Goal: Task Accomplishment & Management: Use online tool/utility

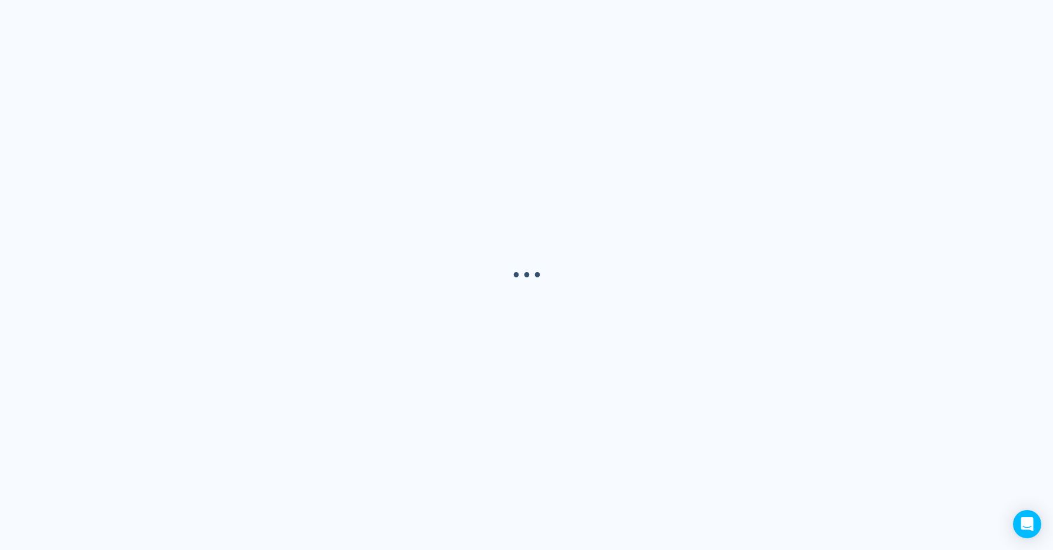
select select "USER"
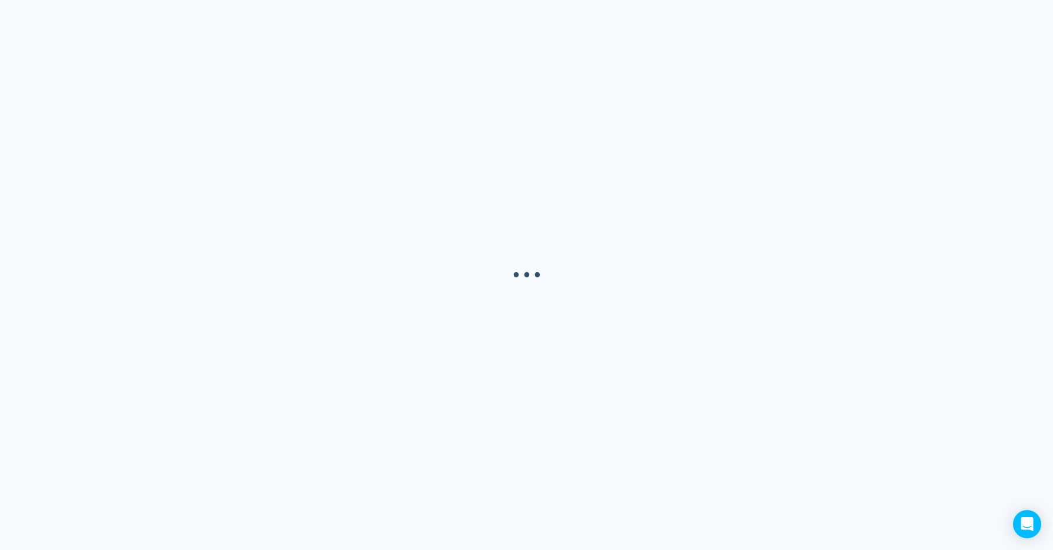
select select "USER"
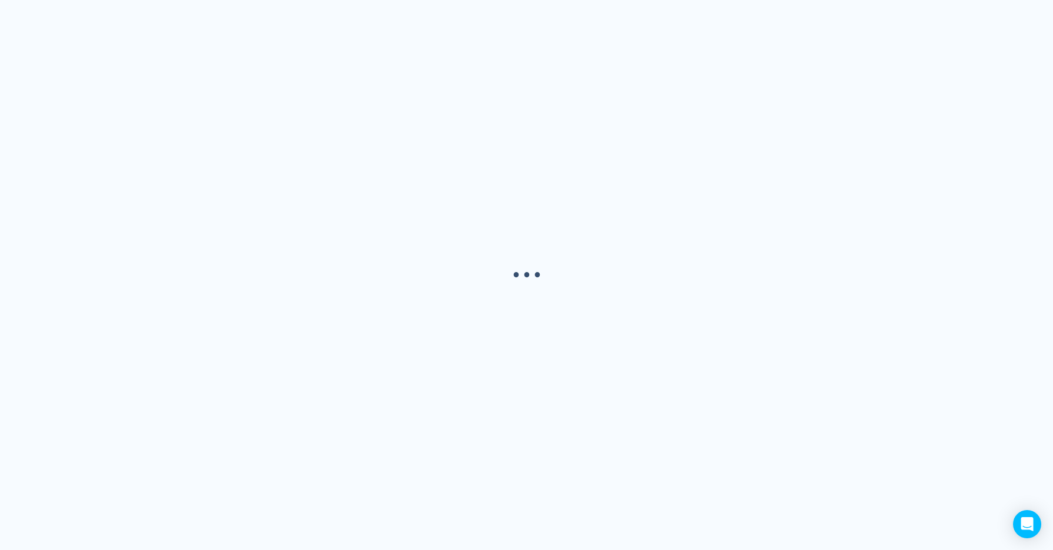
select select "USER"
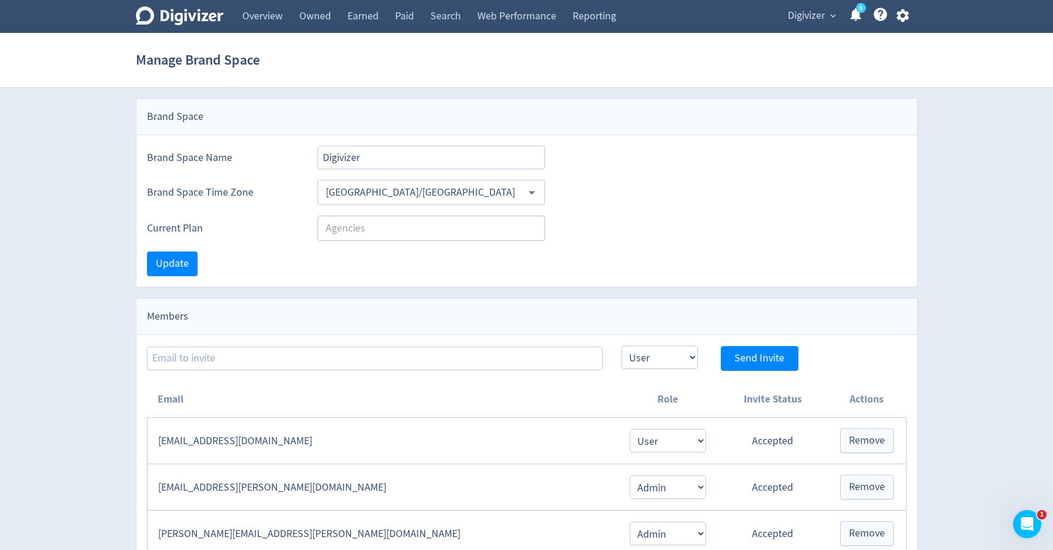
click at [810, 21] on span "Digivizer" at bounding box center [805, 15] width 37 height 19
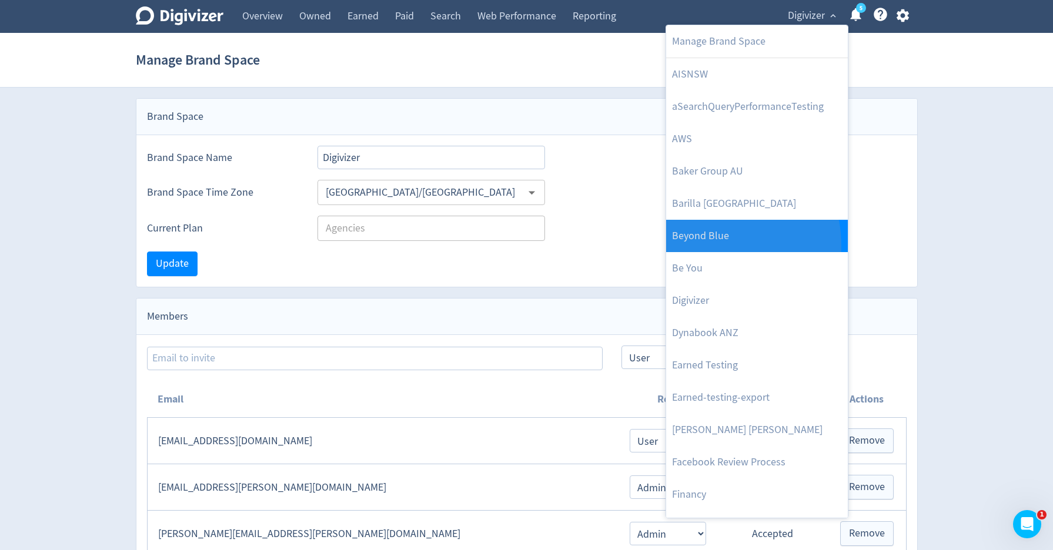
click at [705, 246] on link "Beyond Blue" at bounding box center [757, 236] width 182 height 32
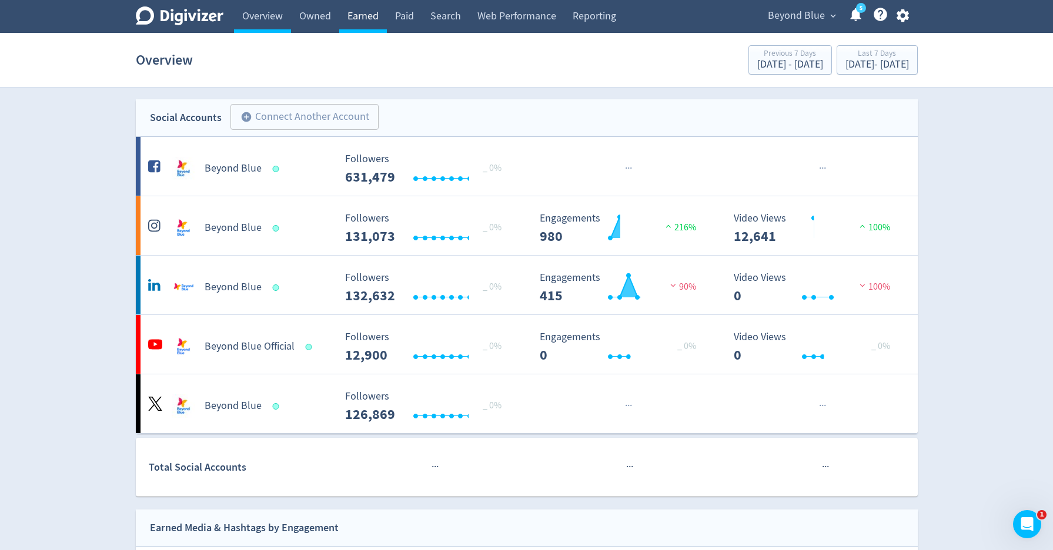
click at [373, 16] on link "Earned" at bounding box center [363, 16] width 48 height 33
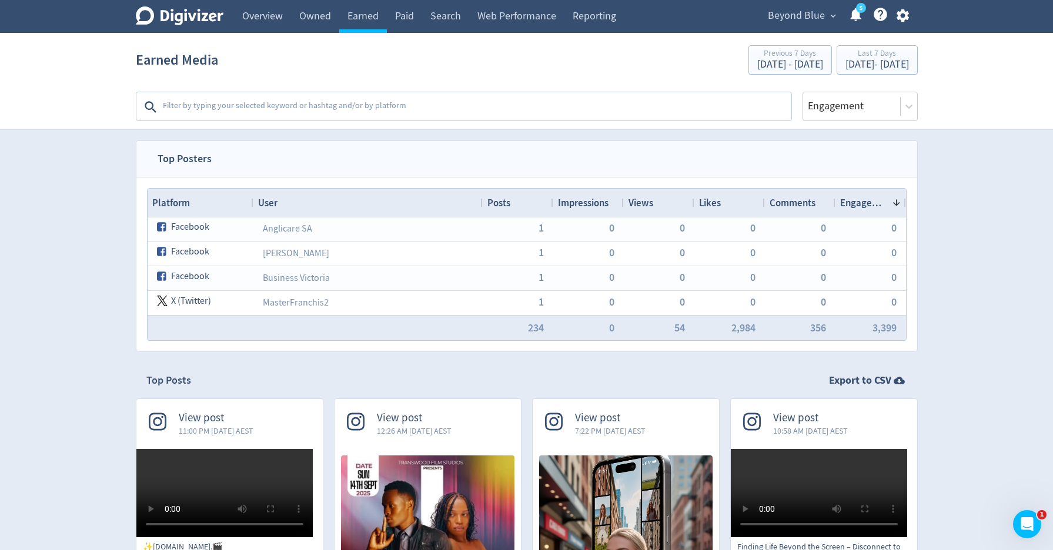
click at [440, 108] on textarea at bounding box center [476, 107] width 628 height 24
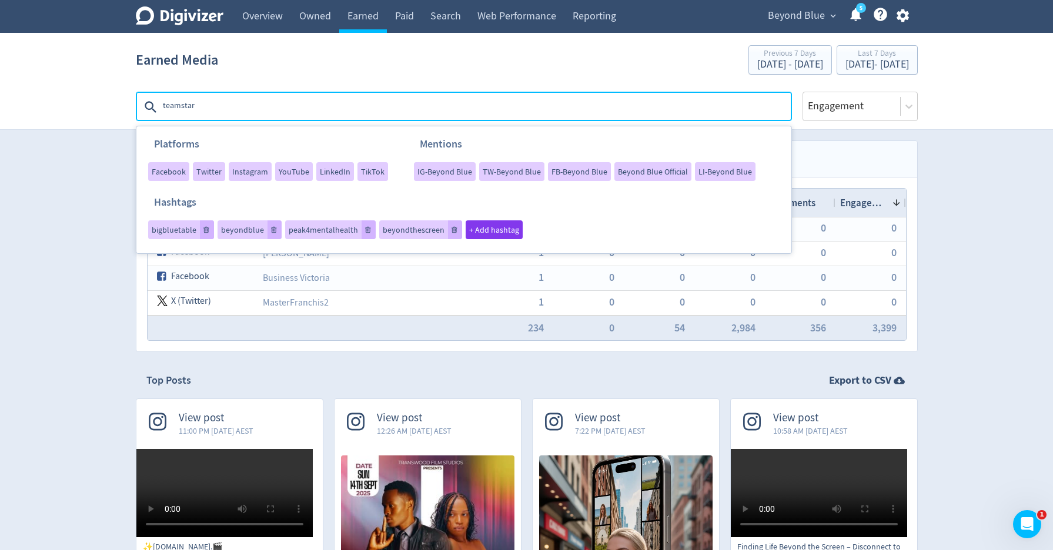
type textarea "teamstark"
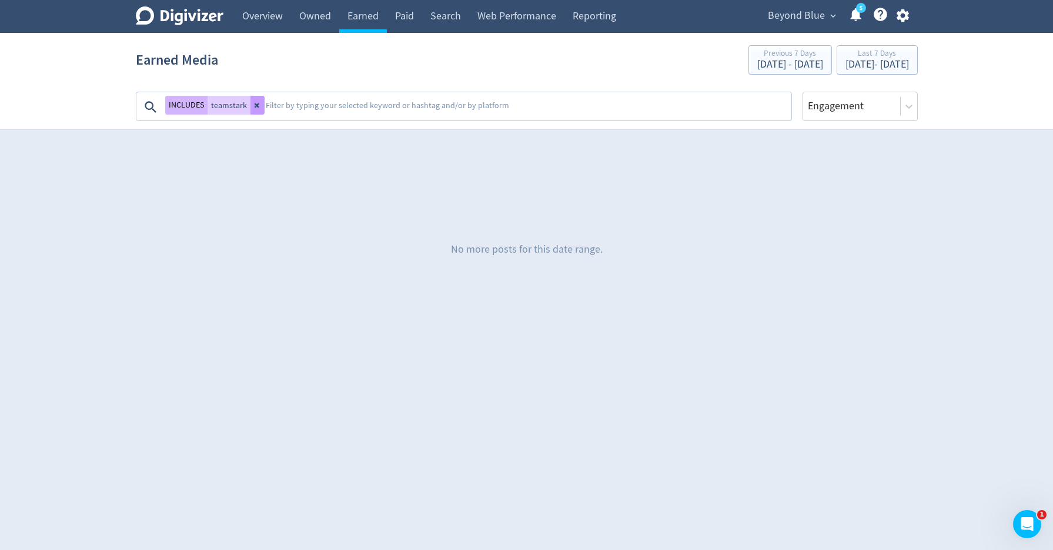
click at [256, 107] on icon at bounding box center [256, 105] width 5 height 5
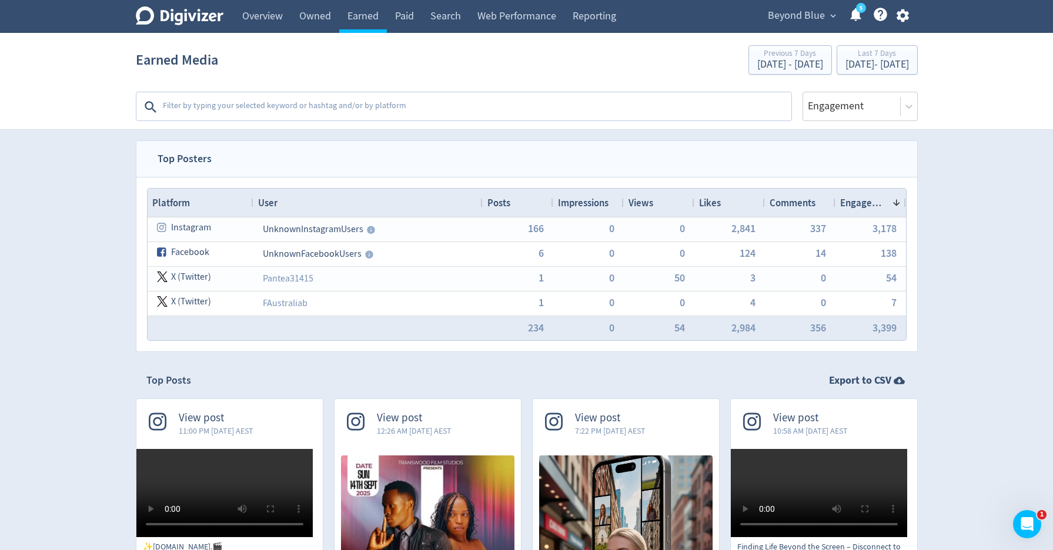
click at [461, 111] on textarea at bounding box center [476, 107] width 628 height 24
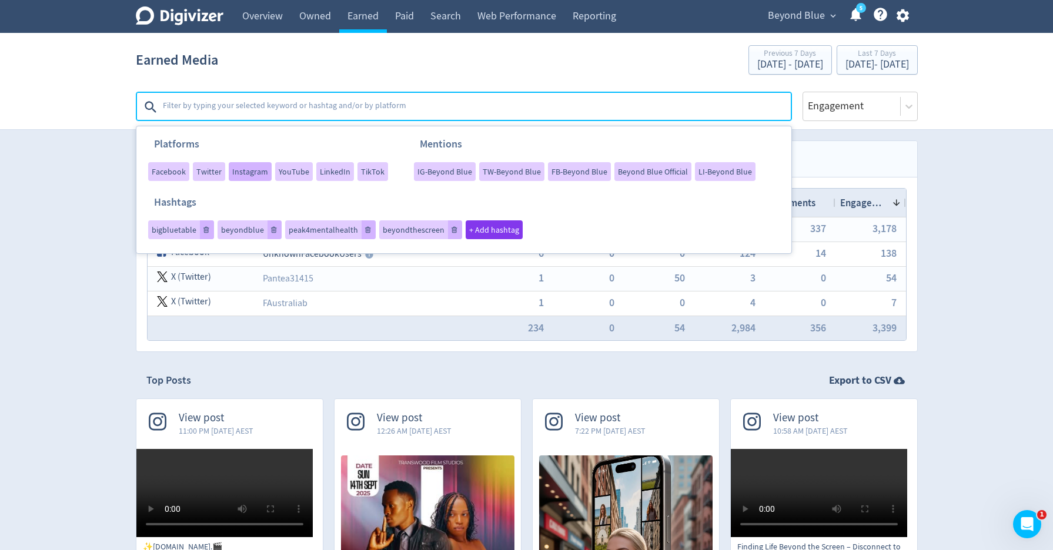
click at [239, 173] on span "Instagram" at bounding box center [250, 171] width 36 height 8
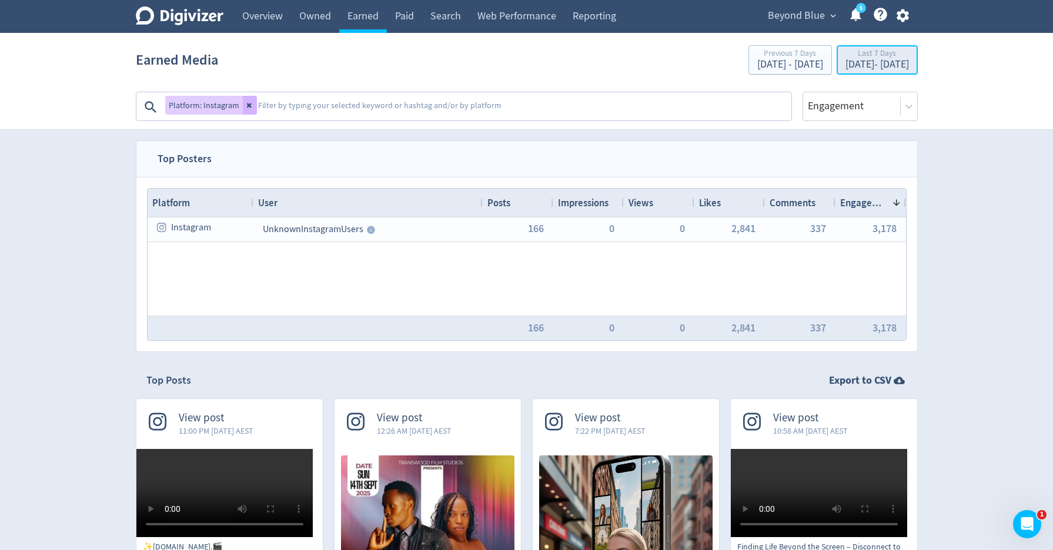
click at [869, 62] on div "[DATE] - [DATE]" at bounding box center [876, 64] width 63 height 11
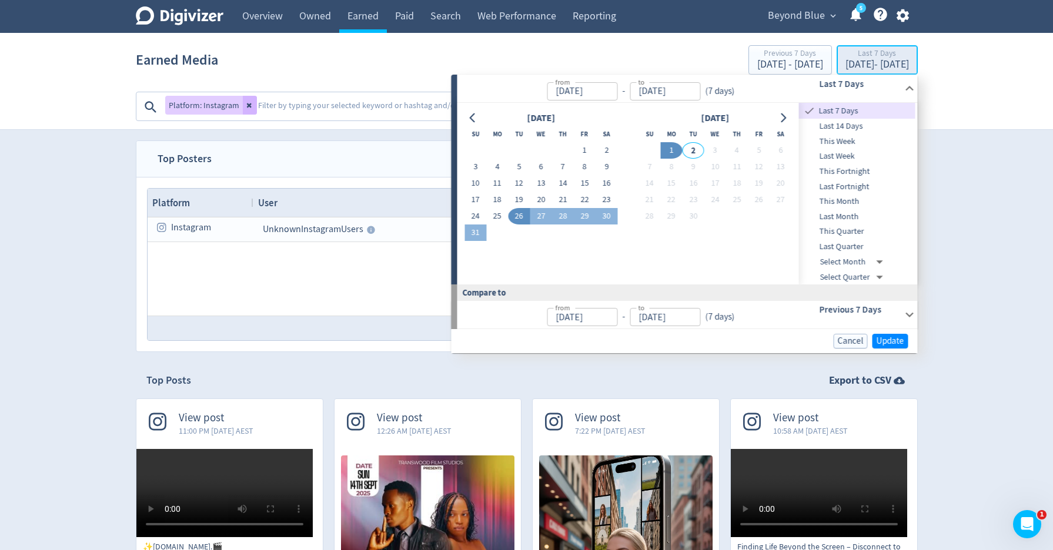
type input "[DATE]"
click at [477, 116] on button "Go to previous month" at bounding box center [472, 118] width 17 height 16
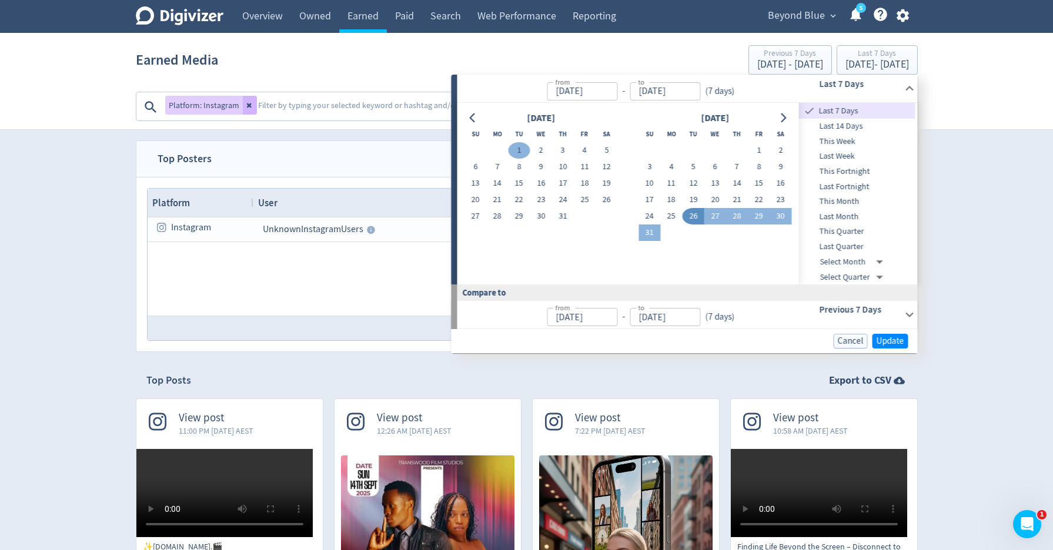
click at [515, 149] on button "1" at bounding box center [519, 150] width 22 height 16
type input "[DATE]"
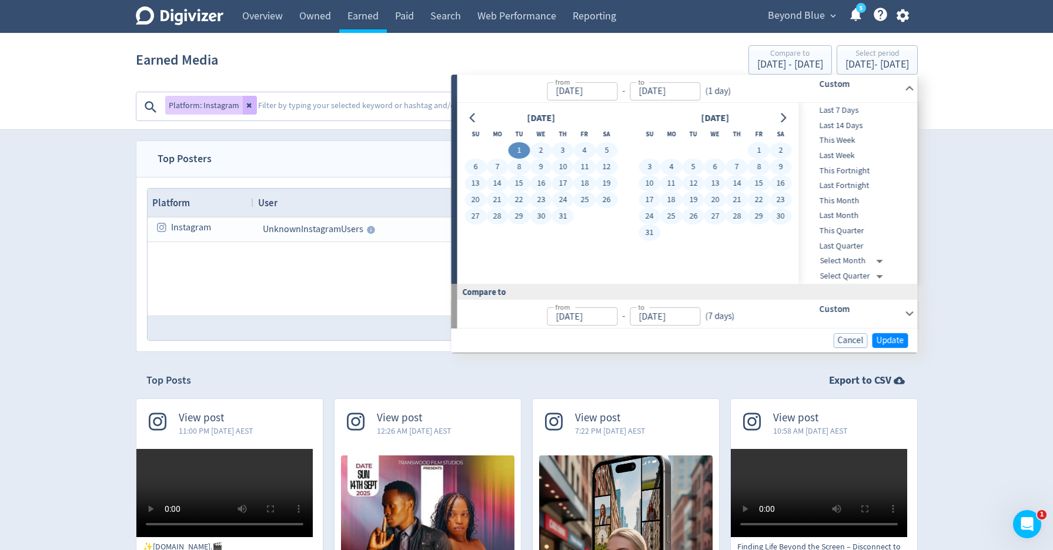
click at [654, 232] on button "31" at bounding box center [649, 232] width 22 height 16
type input "[DATE]"
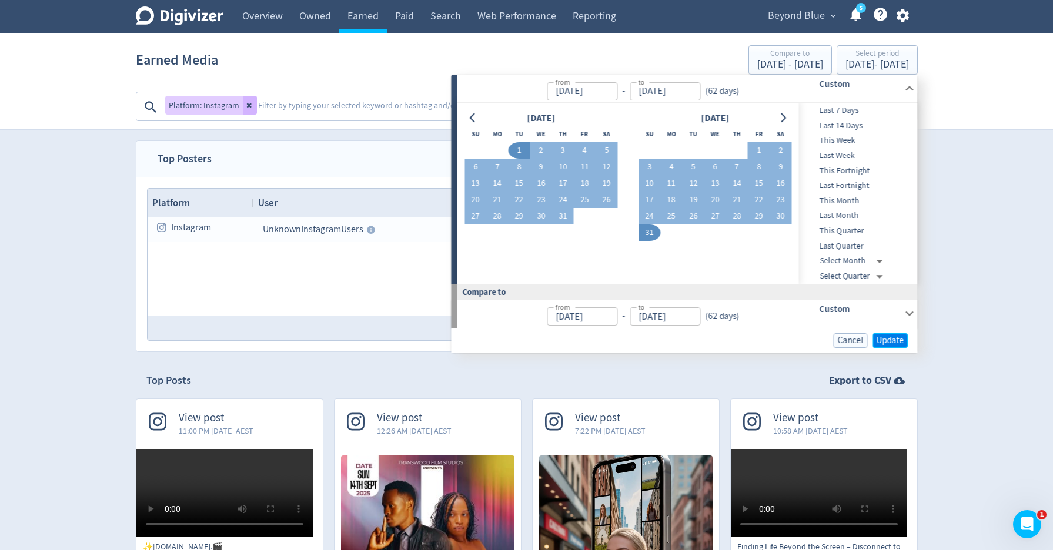
click at [883, 345] on span "Update" at bounding box center [890, 340] width 28 height 9
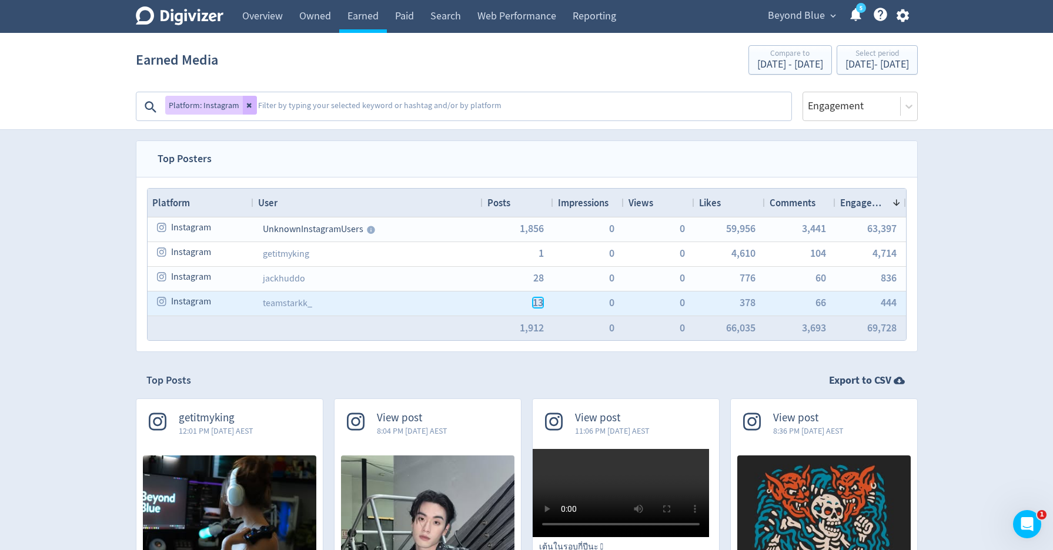
click at [540, 304] on span "13" at bounding box center [537, 302] width 11 height 11
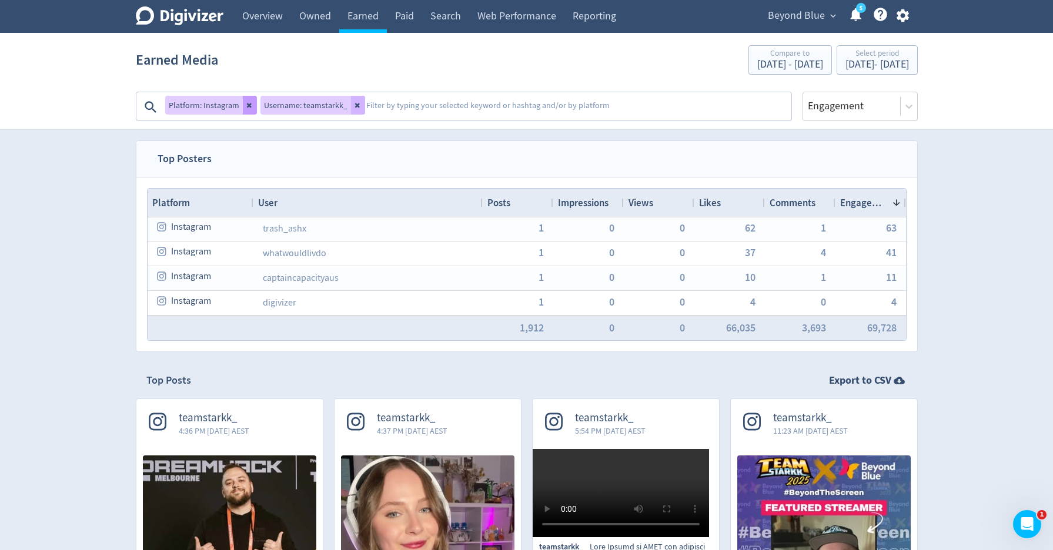
click at [244, 113] on button at bounding box center [250, 105] width 14 height 19
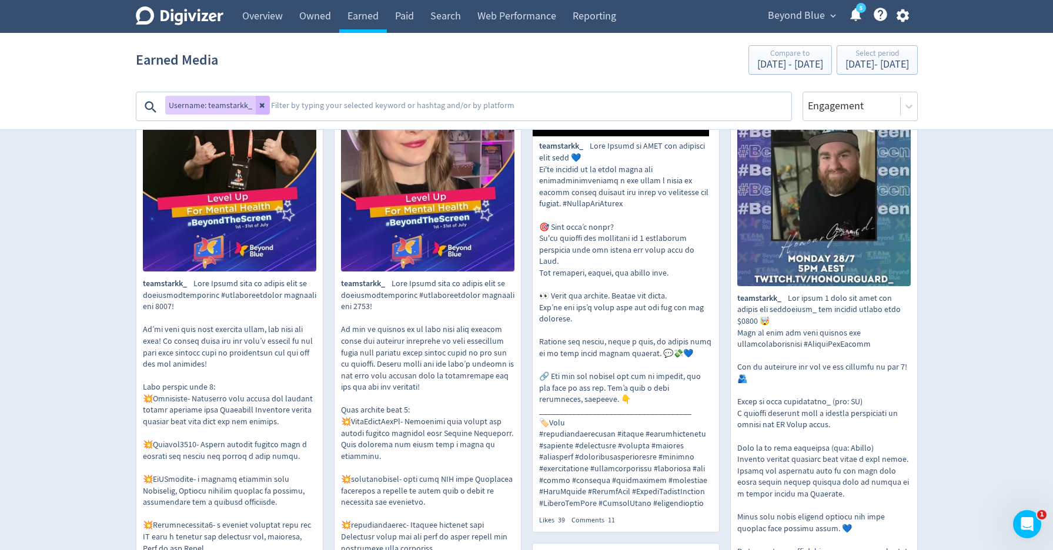
scroll to position [417, 0]
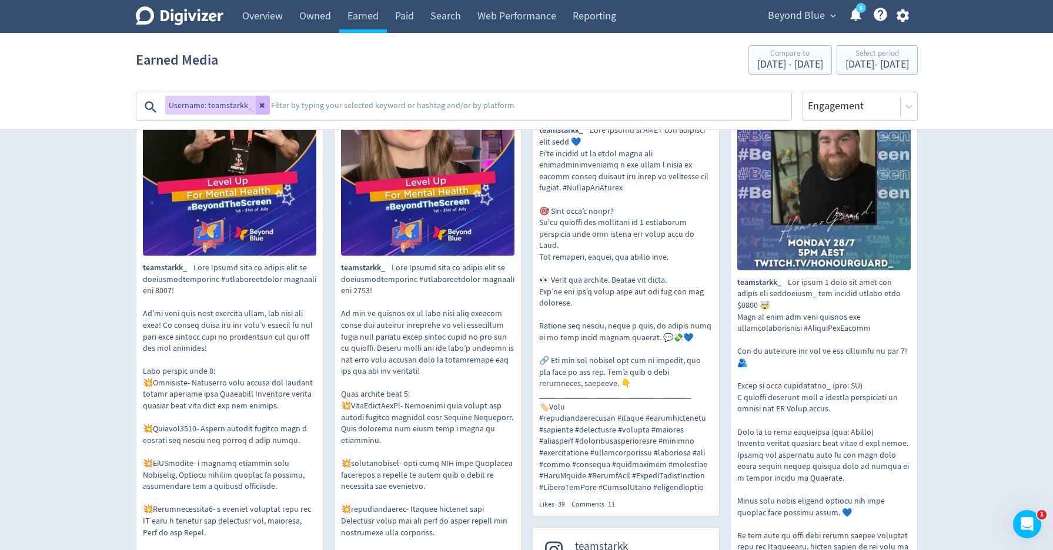
click at [163, 184] on img at bounding box center [229, 147] width 173 height 217
click at [397, 103] on textarea at bounding box center [530, 107] width 520 height 24
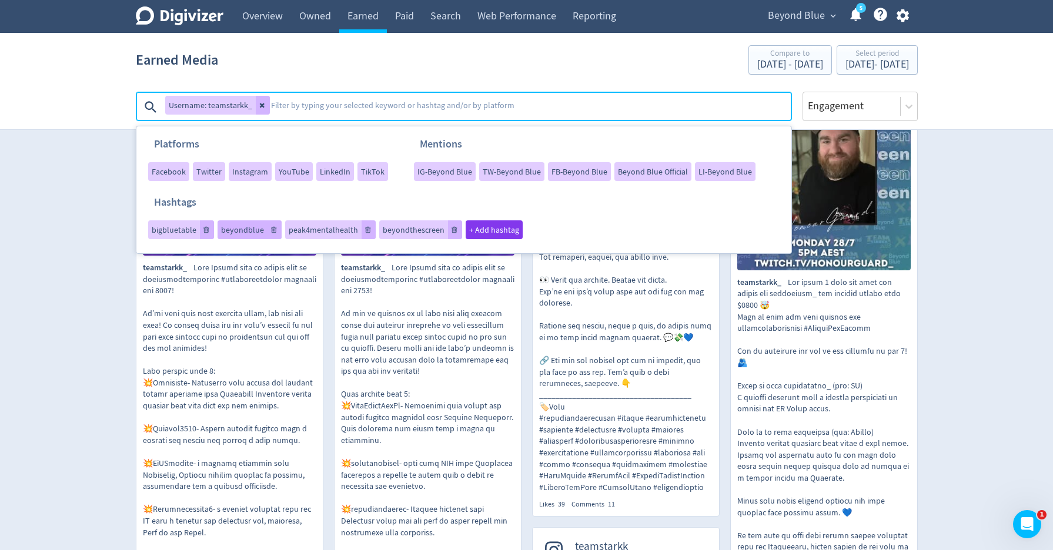
click at [226, 232] on span "beyondblue" at bounding box center [242, 230] width 43 height 8
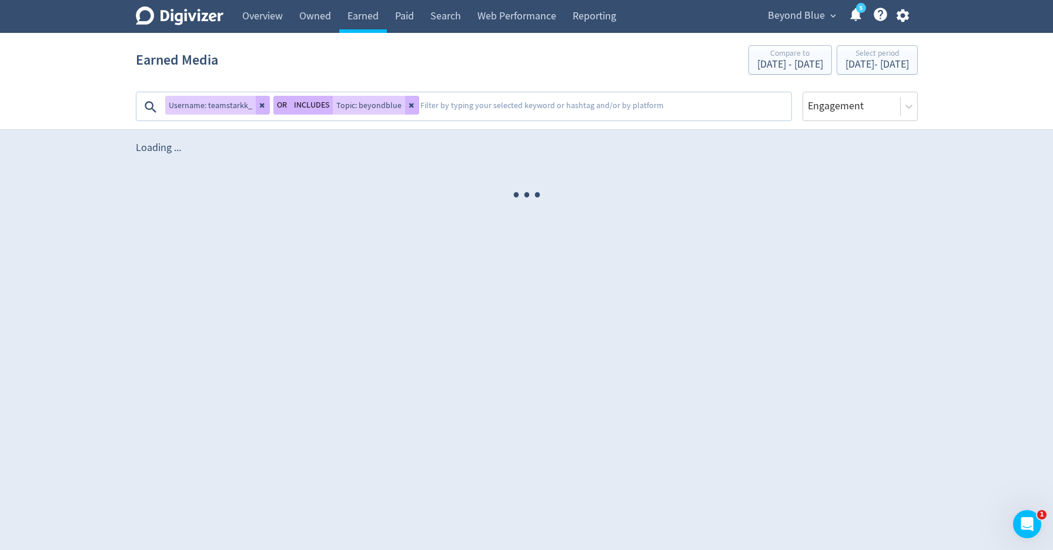
scroll to position [0, 0]
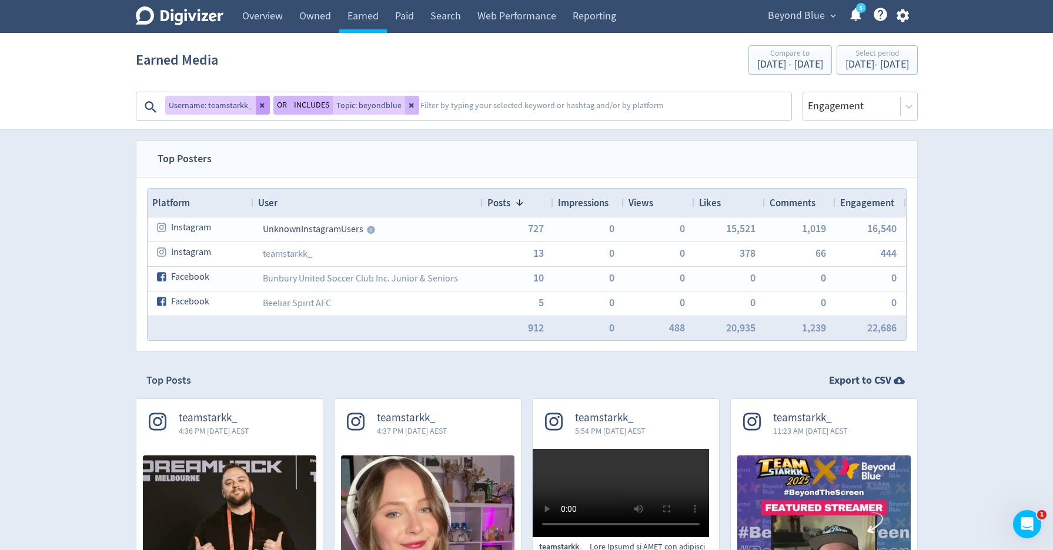
click at [256, 109] on button at bounding box center [263, 105] width 14 height 19
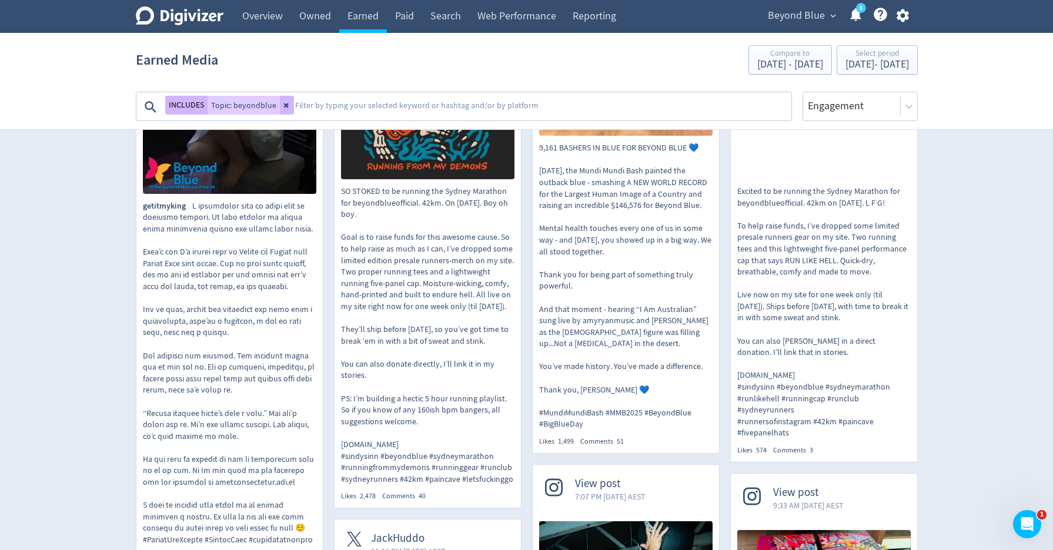
scroll to position [494, 0]
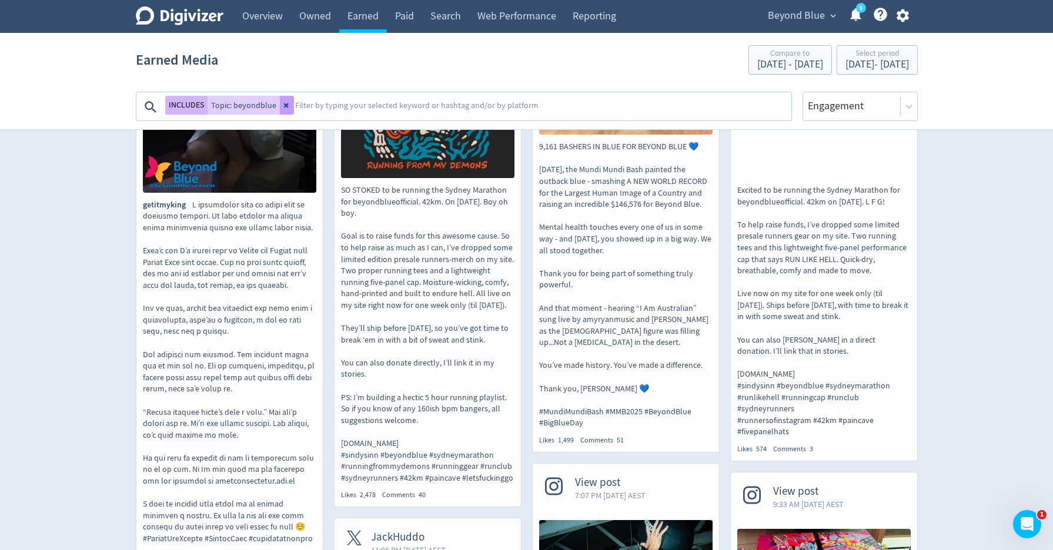
click at [283, 103] on icon at bounding box center [285, 105] width 5 height 5
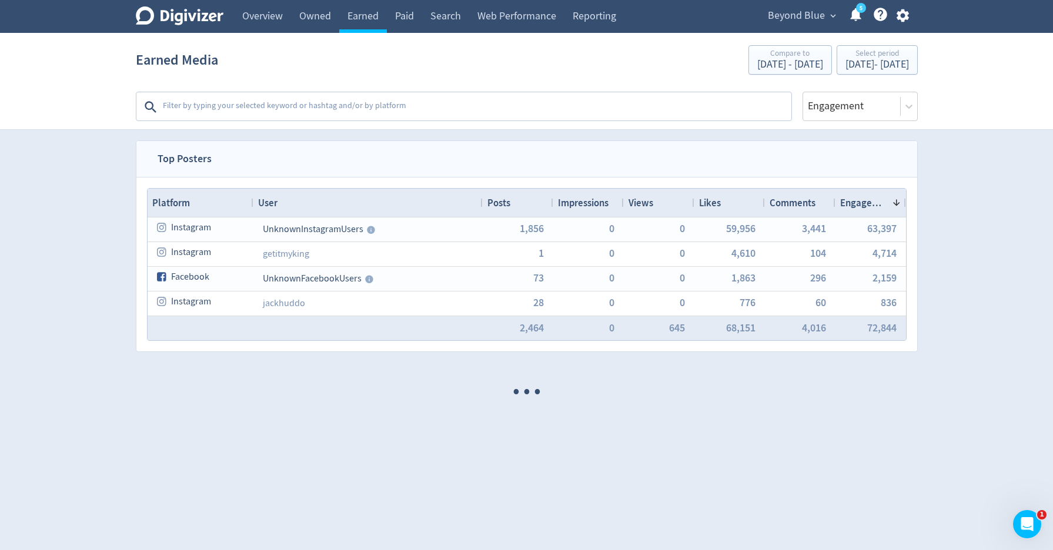
scroll to position [0, 0]
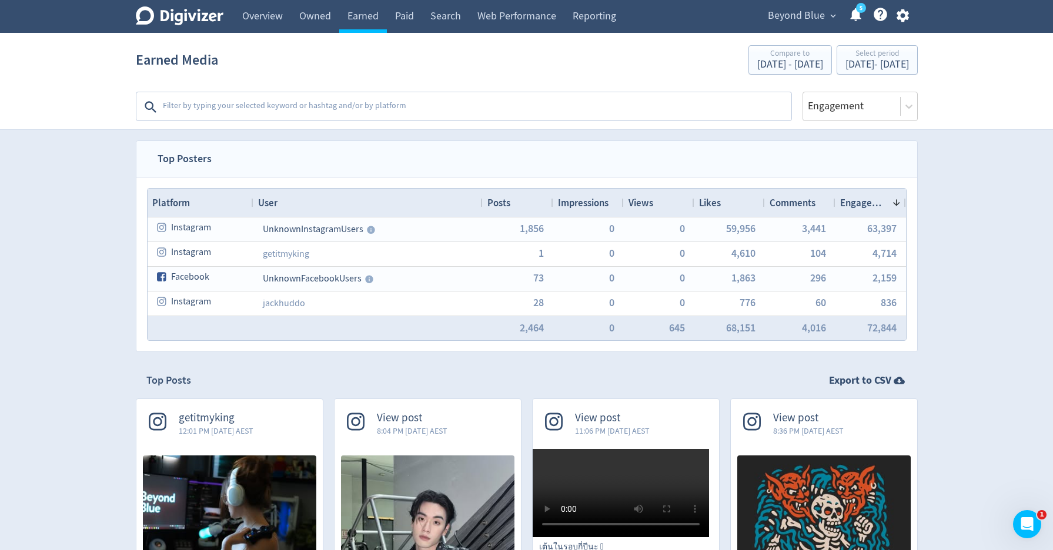
click at [283, 103] on textarea at bounding box center [476, 107] width 628 height 24
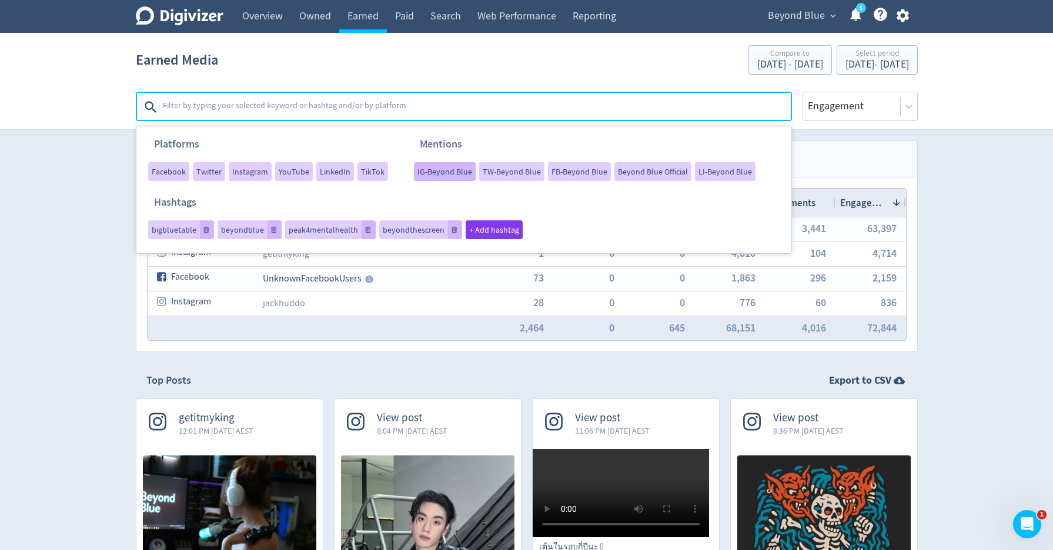
click at [448, 177] on div "IG-Beyond Blue" at bounding box center [445, 171] width 62 height 19
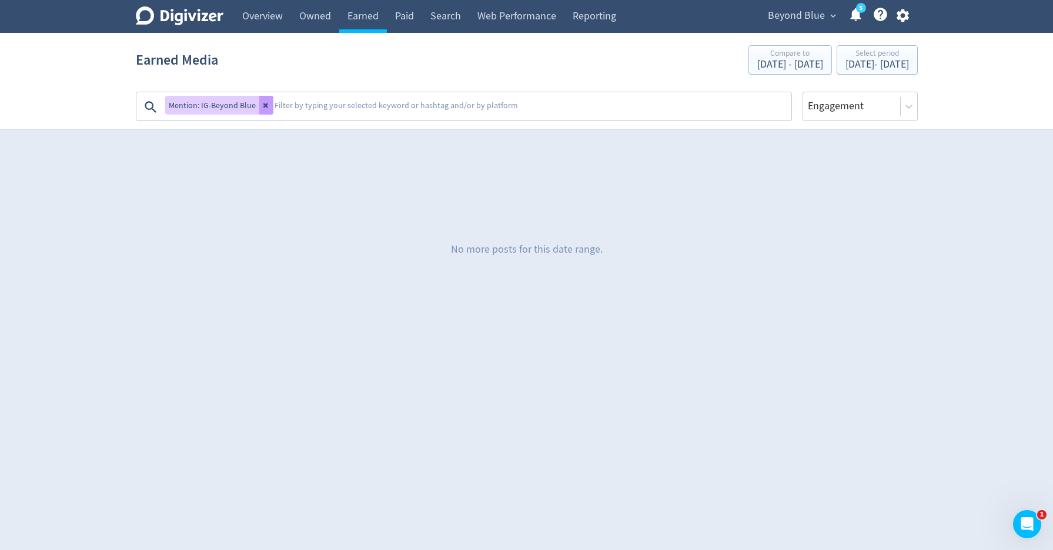
click at [267, 108] on icon at bounding box center [266, 105] width 7 height 7
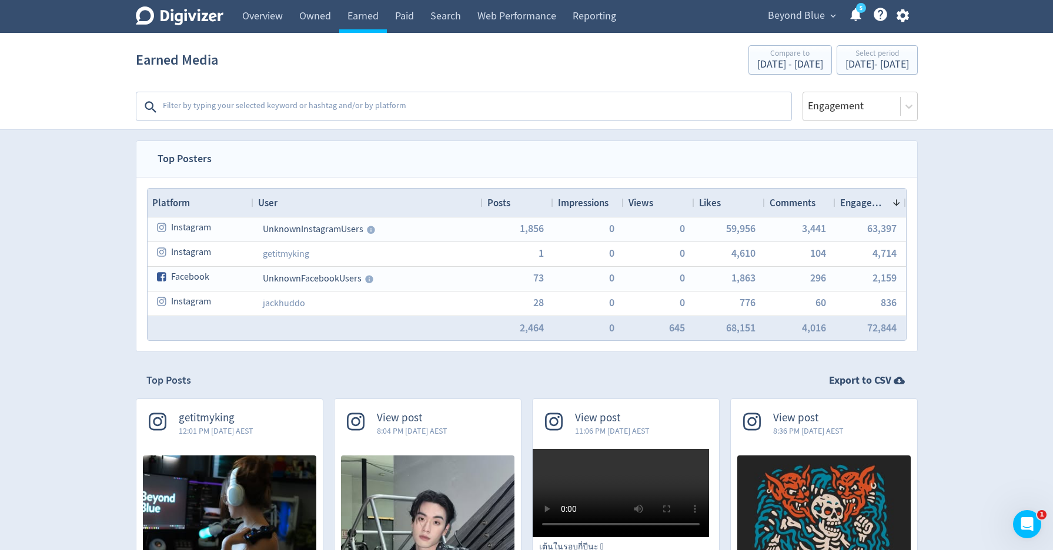
click at [501, 102] on textarea at bounding box center [476, 107] width 628 height 24
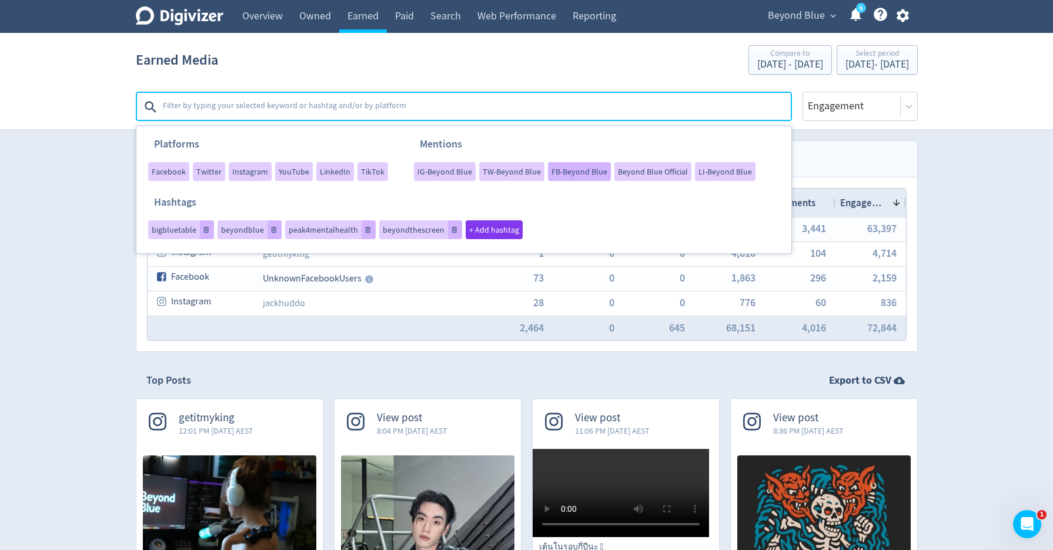
click at [569, 172] on span "FB-Beyond Blue" at bounding box center [579, 171] width 56 height 8
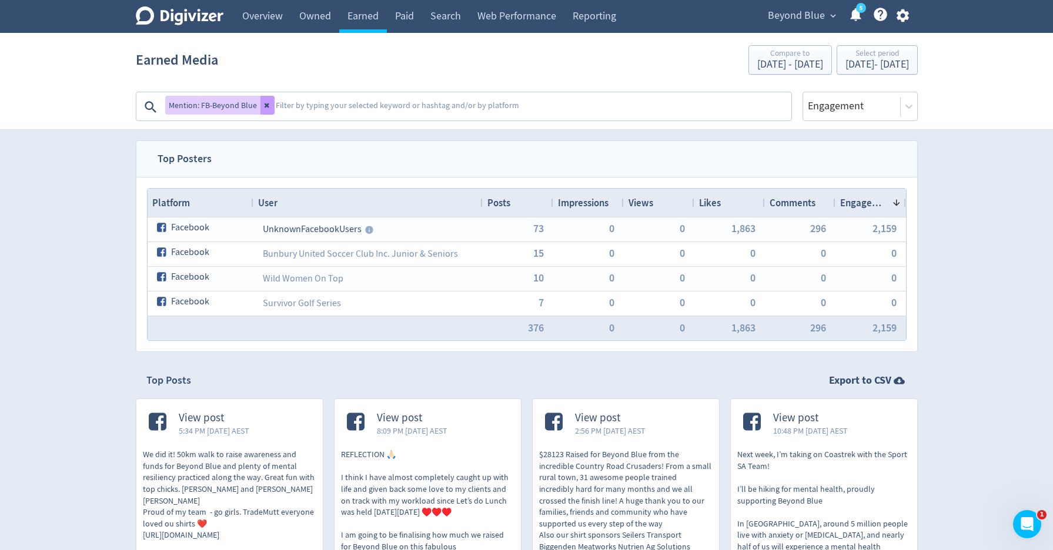
click at [269, 106] on button at bounding box center [267, 105] width 14 height 19
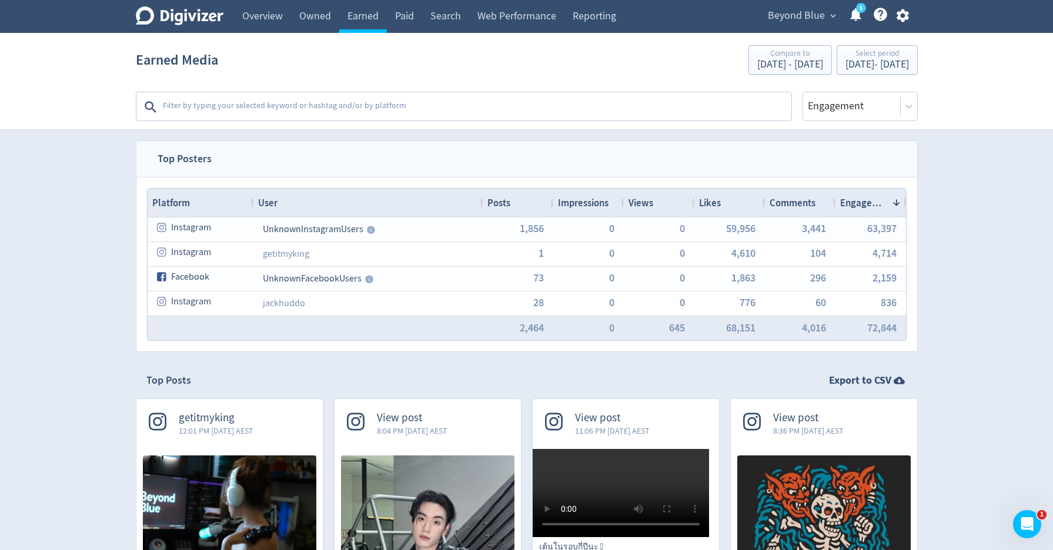
click at [604, 108] on textarea at bounding box center [476, 107] width 628 height 24
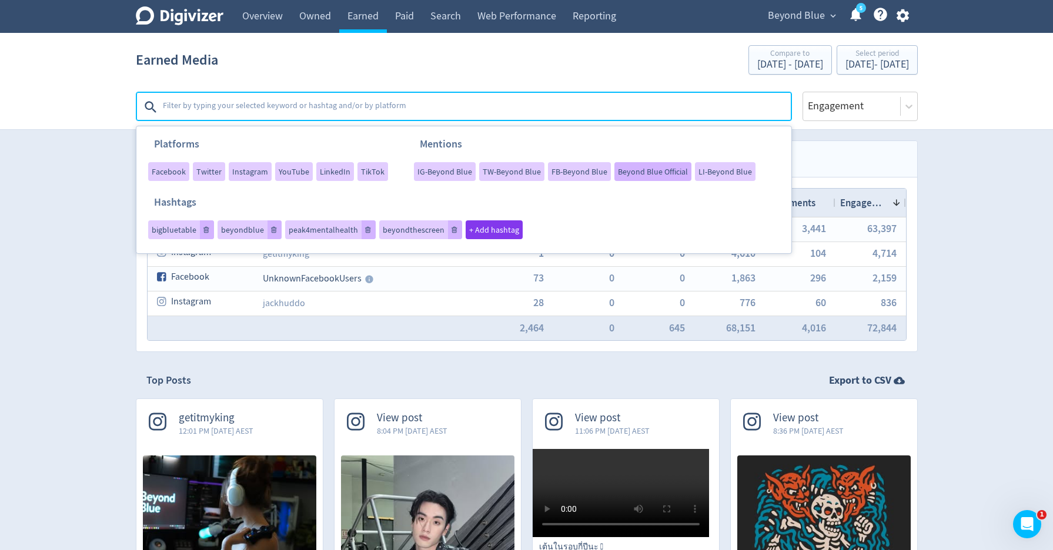
click at [658, 173] on span "Beyond Blue Official" at bounding box center [653, 171] width 70 height 8
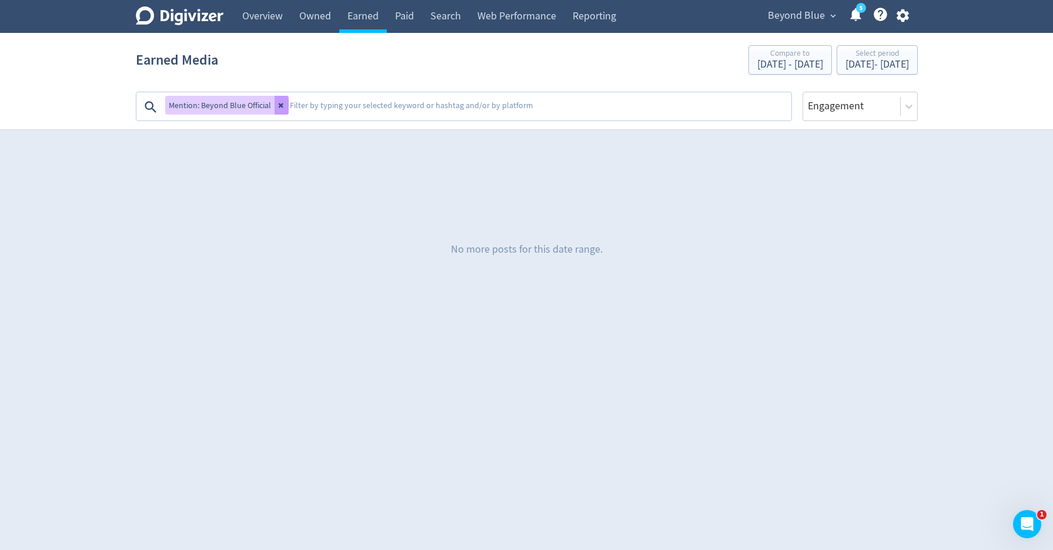
click at [282, 107] on icon at bounding box center [281, 105] width 7 height 7
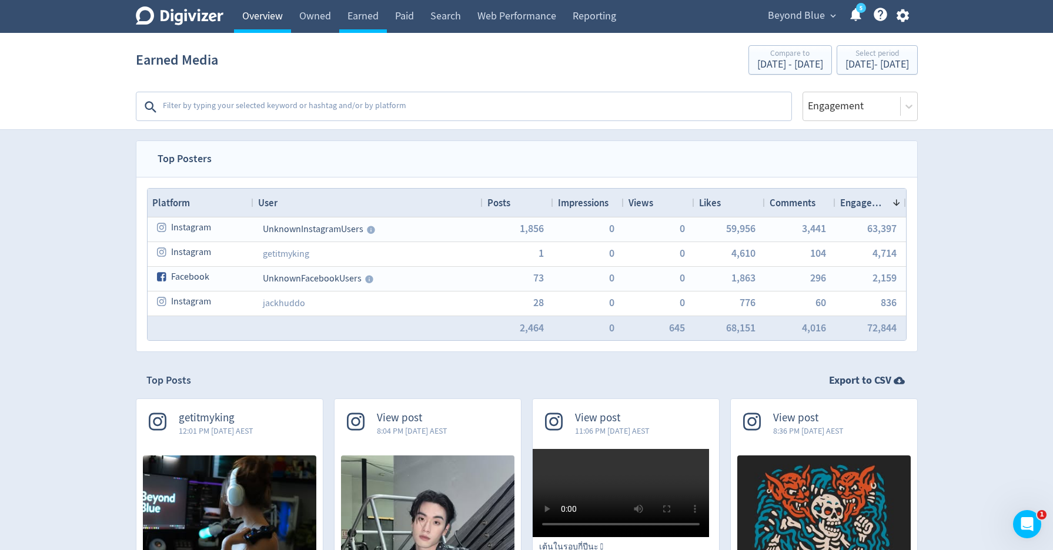
click at [265, 14] on link "Overview" at bounding box center [262, 16] width 57 height 33
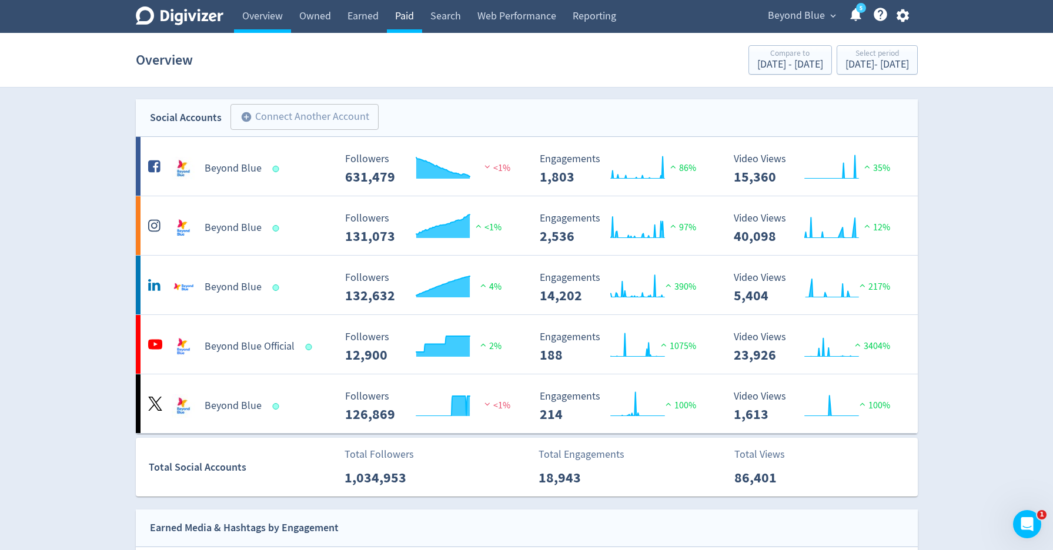
click at [396, 15] on link "Paid" at bounding box center [404, 16] width 35 height 33
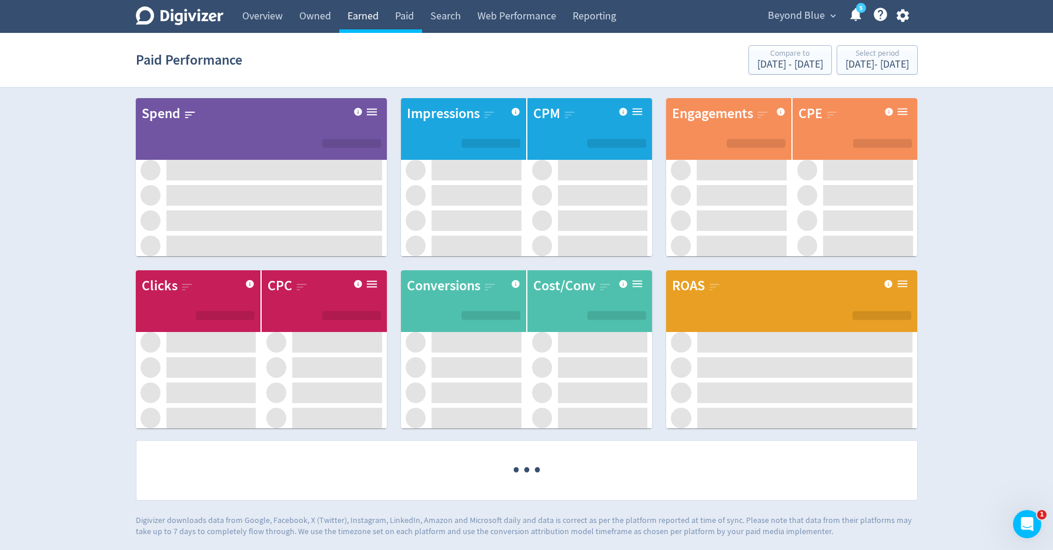
click at [358, 16] on link "Earned" at bounding box center [363, 16] width 48 height 33
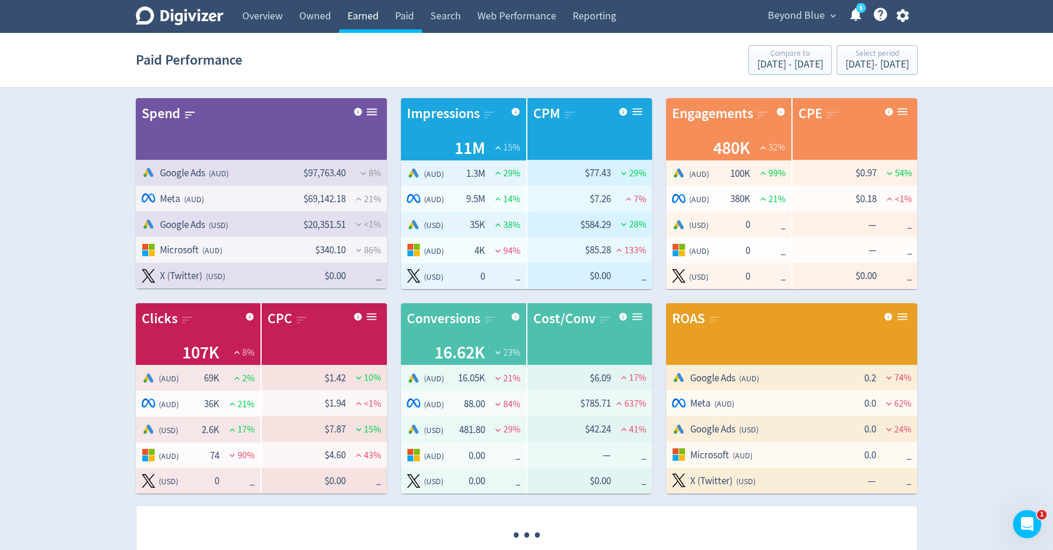
click at [357, 20] on link "Earned" at bounding box center [363, 16] width 48 height 33
